Goal: Task Accomplishment & Management: Use online tool/utility

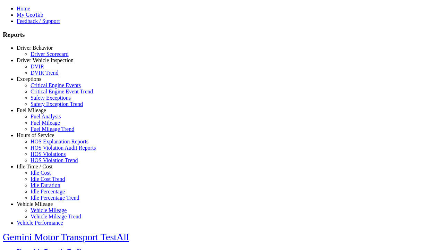
click at [40, 138] on link "Hours of Service" at bounding box center [35, 135] width 37 height 6
click at [45, 144] on link "HOS Explanation Reports" at bounding box center [60, 141] width 58 height 6
type textarea "**********"
